Goal: Transaction & Acquisition: Book appointment/travel/reservation

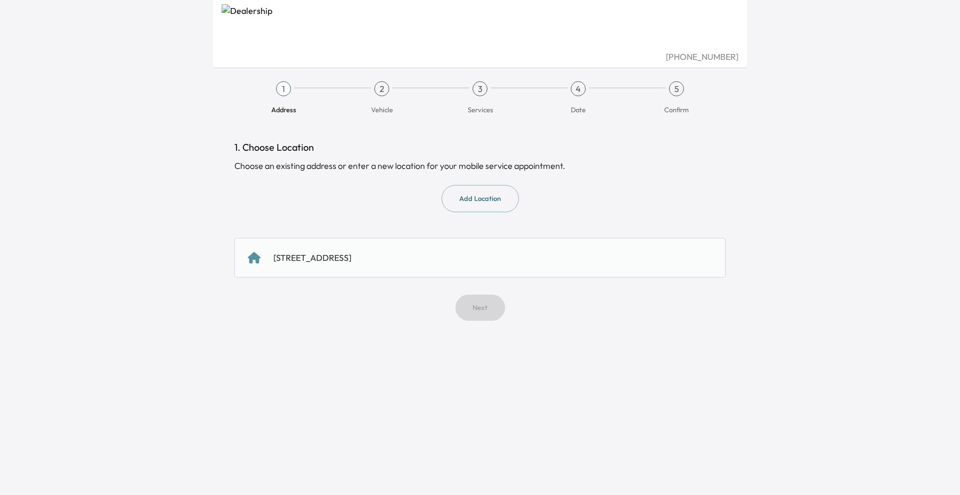
click at [351, 260] on div "[STREET_ADDRESS]" at bounding box center [312, 257] width 78 height 13
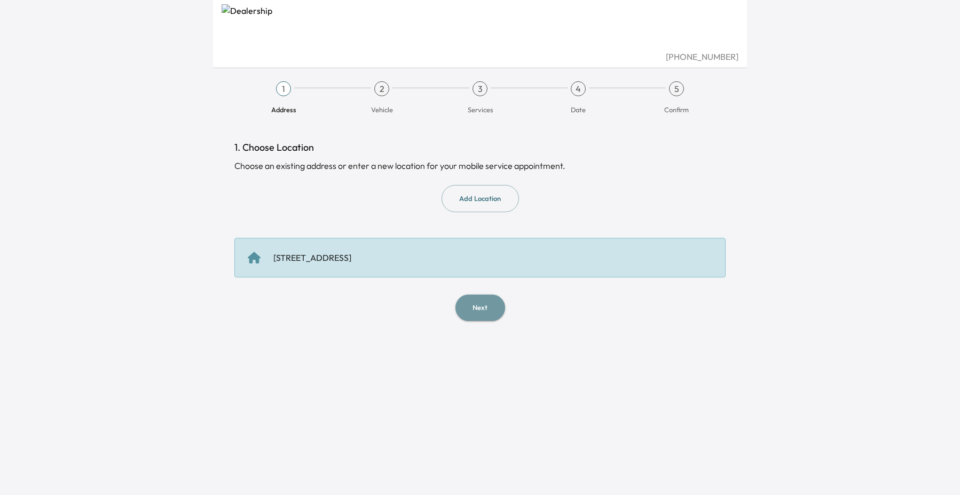
click at [474, 306] on button "Next" at bounding box center [481, 307] width 50 height 26
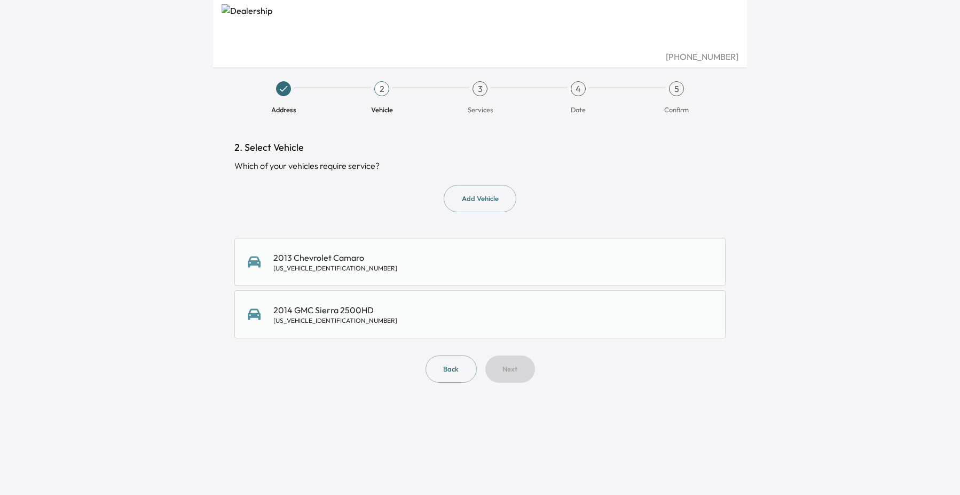
click at [414, 277] on div "2013 Chevrolet Camaro [US_VEHICLE_IDENTIFICATION_NUMBER]" at bounding box center [479, 262] width 491 height 48
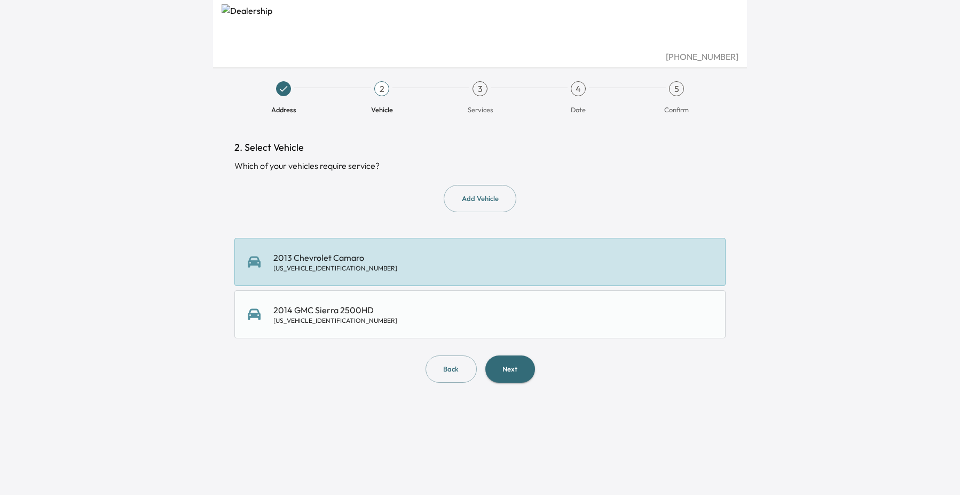
click at [513, 359] on button "Next" at bounding box center [510, 368] width 50 height 27
